Goal: Find contact information: Find contact information

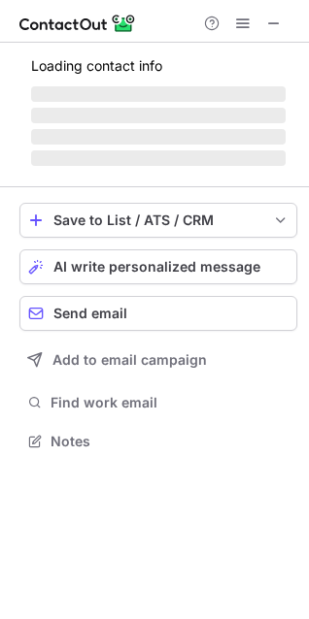
scroll to position [453, 309]
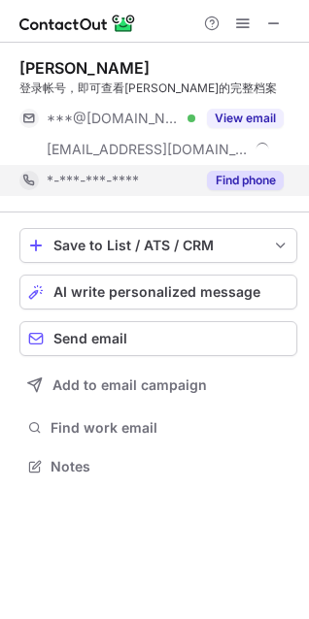
click at [257, 179] on button "Find phone" at bounding box center [245, 180] width 77 height 19
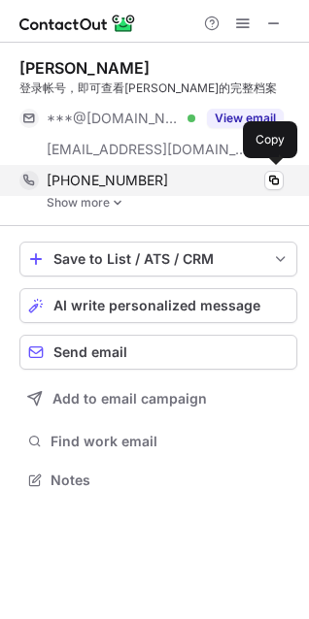
scroll to position [467, 309]
click at [265, 176] on button at bounding box center [273, 180] width 19 height 19
